Goal: Navigation & Orientation: Find specific page/section

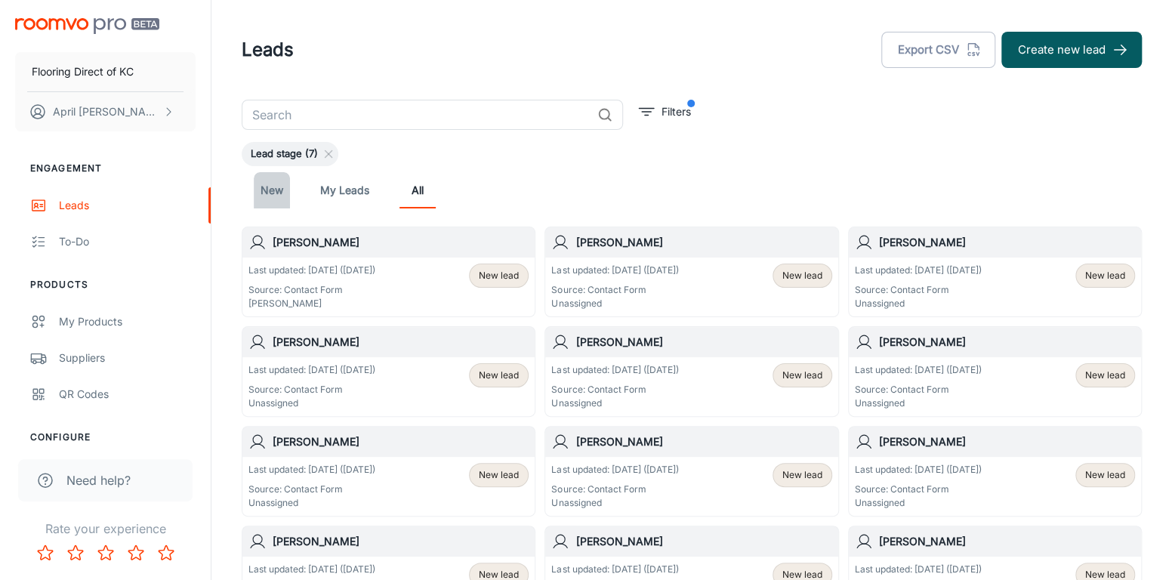
click at [275, 196] on link "New" at bounding box center [272, 190] width 36 height 36
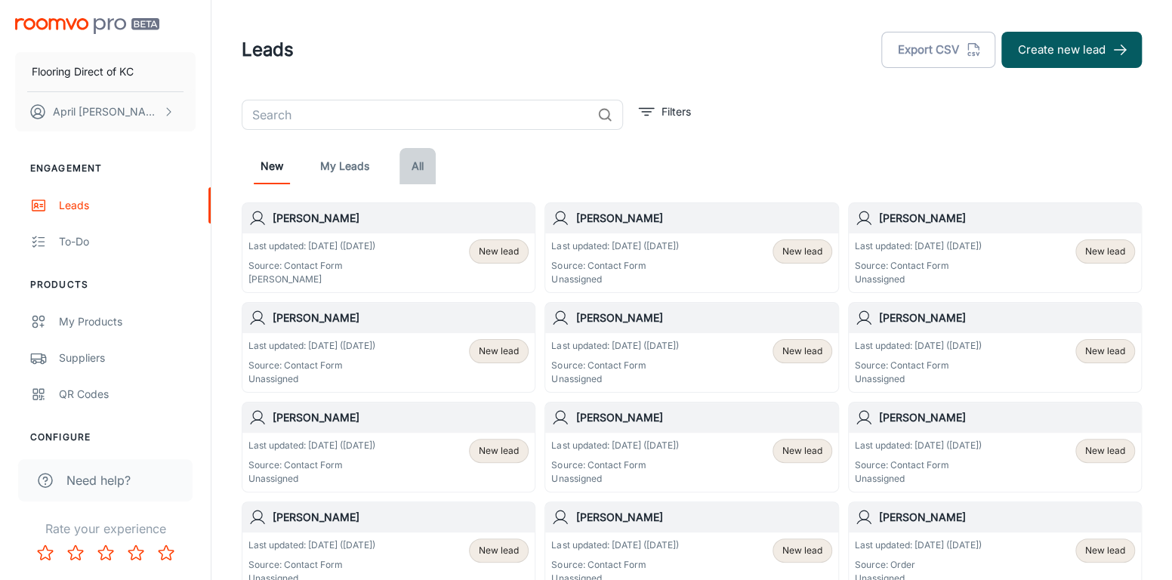
click at [419, 166] on link "All" at bounding box center [417, 166] width 36 height 36
